Goal: Information Seeking & Learning: Understand process/instructions

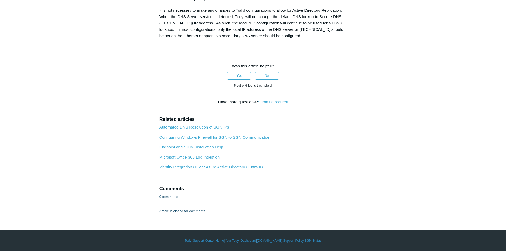
scroll to position [874, 0]
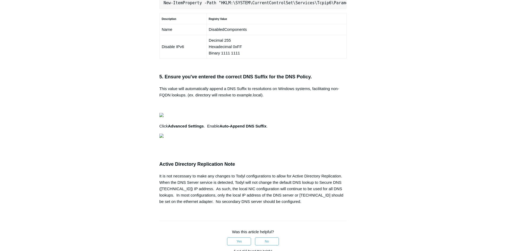
scroll to position [0, 167]
copy pre "New-NetFirewallRule -DisplayName "Todyl SGN Network" -Direction Inbound -Progra…"
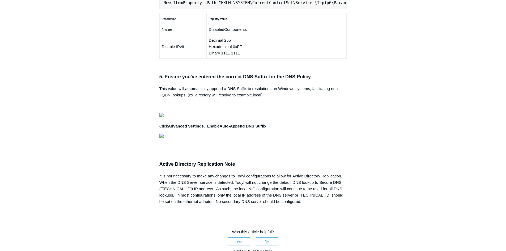
click at [391, 96] on div "Articles in this section Secure DNS - Single-Label Domains Using 3rd Party DNS …" at bounding box center [253, 16] width 308 height 730
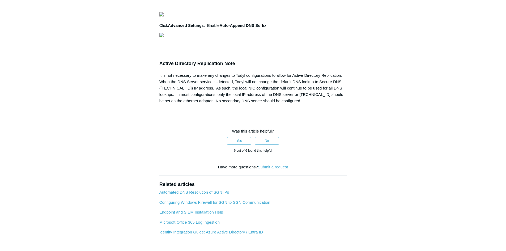
scroll to position [499, 0]
copy ol "HKEY_LOCAL_MACHINE\SYSTEM\CurrentControlSet\Services\Tcpip6\Parameters\"
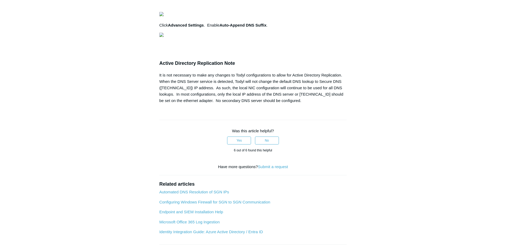
copy span "DisabledComponents"
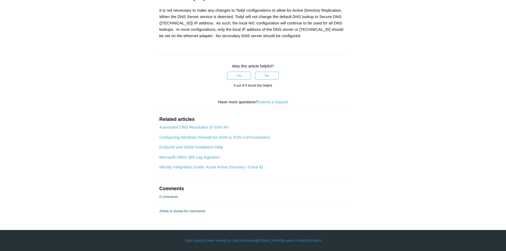
scroll to position [778, 0]
